Goal: Information Seeking & Learning: Find specific fact

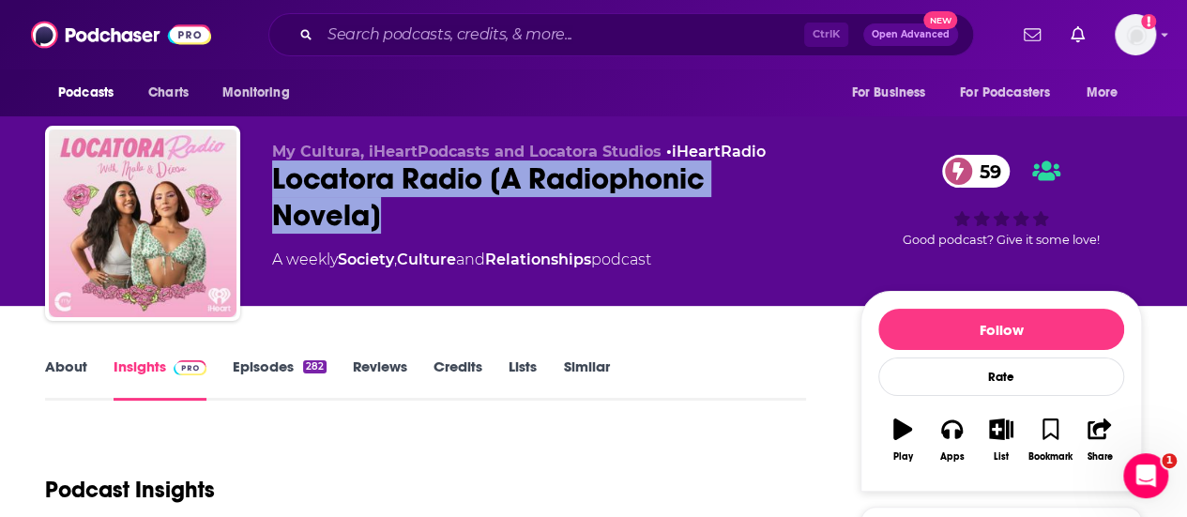
drag, startPoint x: 415, startPoint y: 228, endPoint x: 266, endPoint y: 181, distance: 155.5
click at [266, 181] on div "My Cultura, iHeartPodcasts and Locatora Studios • iHeartRadio Locatora Radio [A…" at bounding box center [593, 227] width 1097 height 203
copy h2 "Locatora Radio [A Radiophonic Novela]"
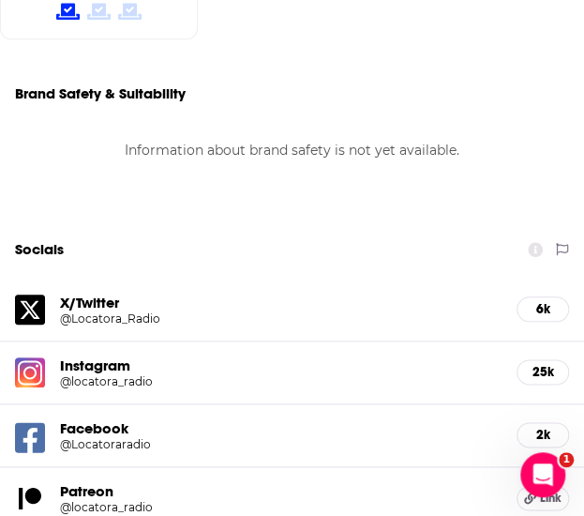
scroll to position [2073, 0]
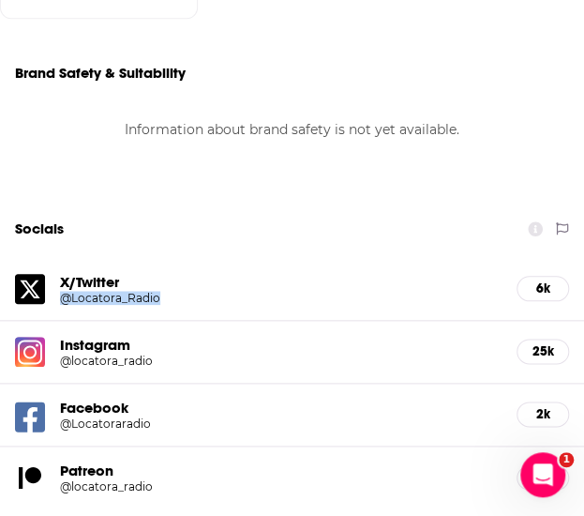
drag, startPoint x: 58, startPoint y: 217, endPoint x: 163, endPoint y: 220, distance: 105.1
click at [163, 258] on div "X/Twitter @Locatora_Radio 6k" at bounding box center [292, 289] width 584 height 63
copy h5 "@Locatora_Radio"
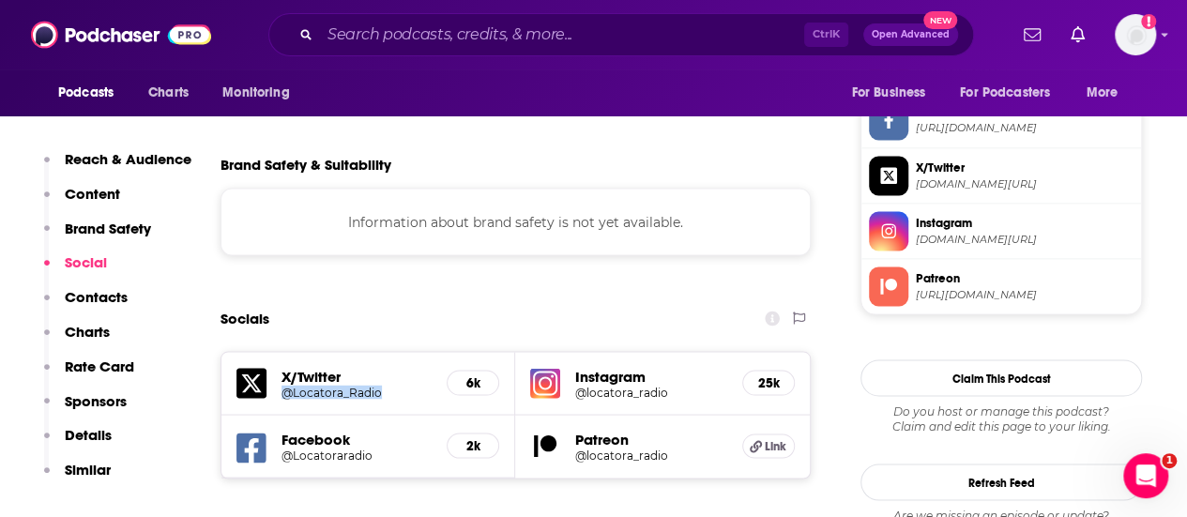
scroll to position [1433, 0]
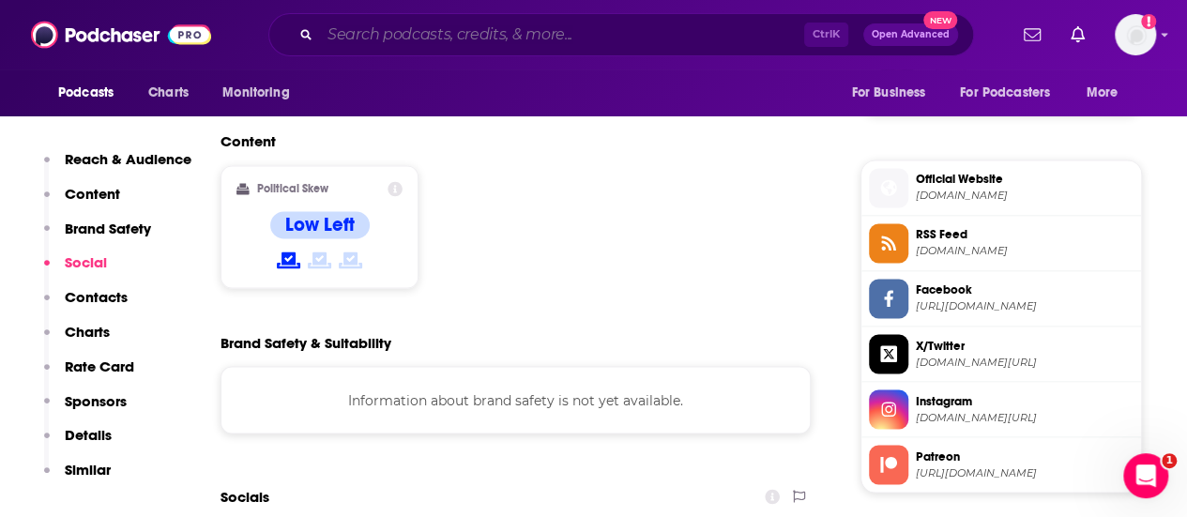
click at [340, 45] on input "Search podcasts, credits, & more..." at bounding box center [562, 35] width 484 height 30
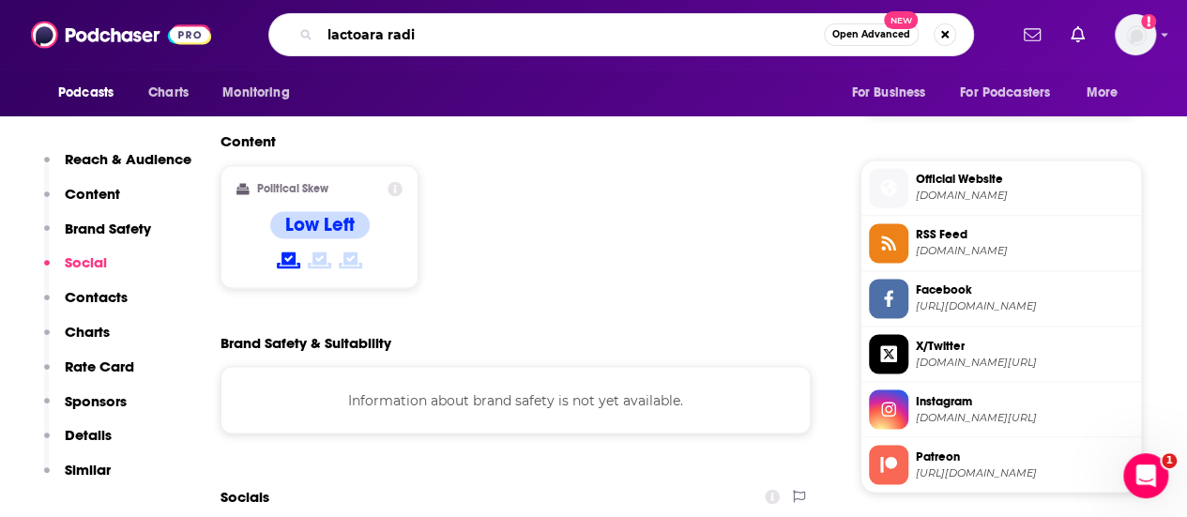
type input "lactoara radio"
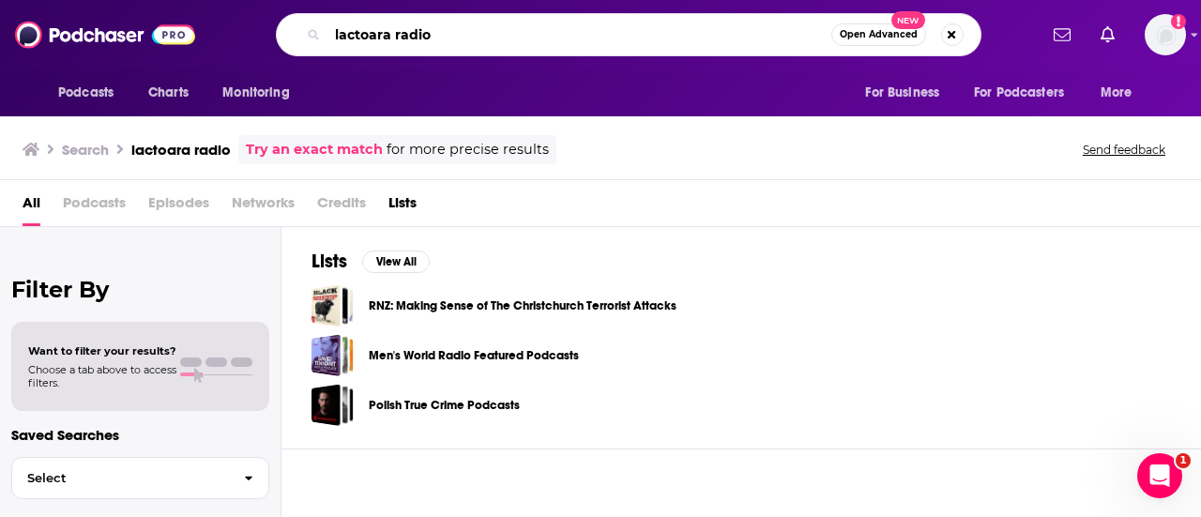
click at [377, 36] on input "lactoara radio" at bounding box center [579, 35] width 504 height 30
drag, startPoint x: 381, startPoint y: 37, endPoint x: 265, endPoint y: 37, distance: 116.3
click at [265, 37] on div "lactora radio Open Advanced New" at bounding box center [628, 34] width 817 height 43
paste input "Loca"
type input "Locatora radio"
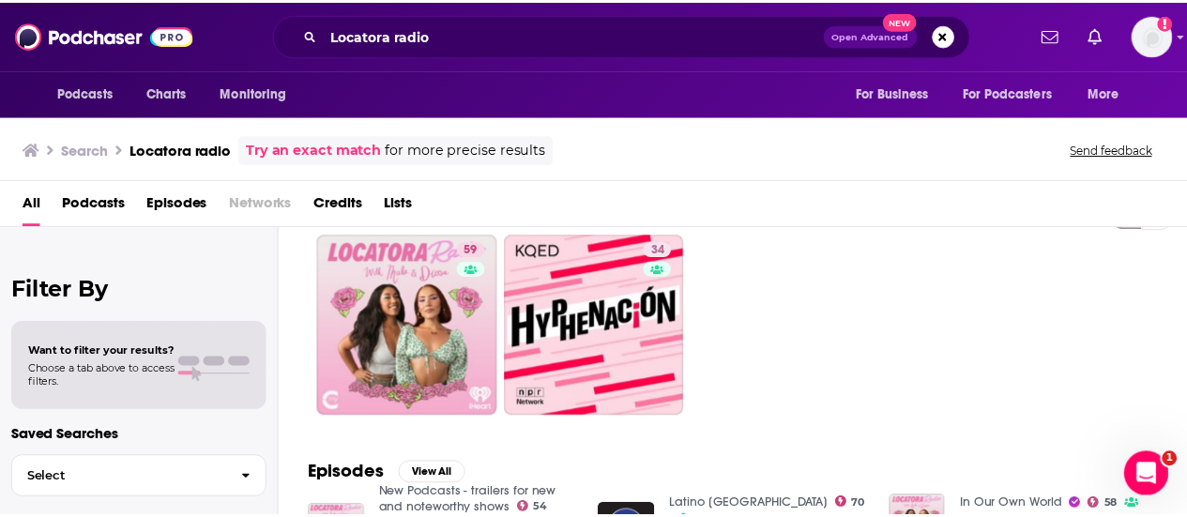
scroll to position [24, 0]
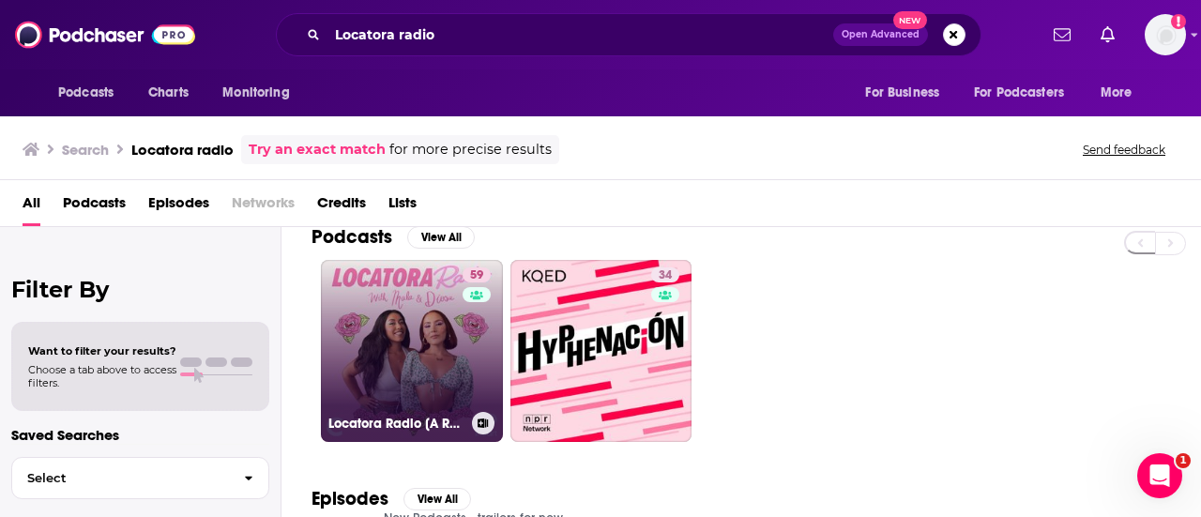
click at [385, 325] on link "59 Locatora Radio [A Radiophonic Novela]" at bounding box center [412, 351] width 182 height 182
